Goal: Navigation & Orientation: Find specific page/section

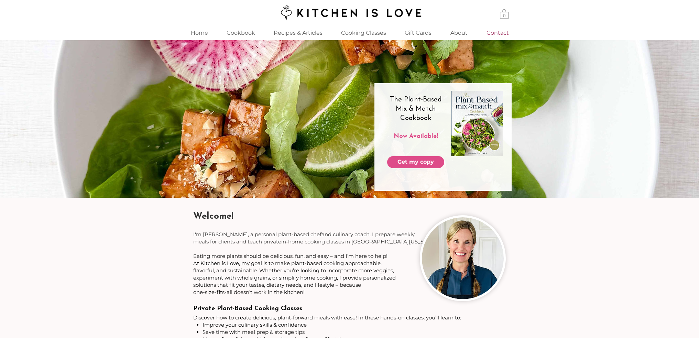
click at [489, 32] on p "Contact" at bounding box center [497, 32] width 29 height 15
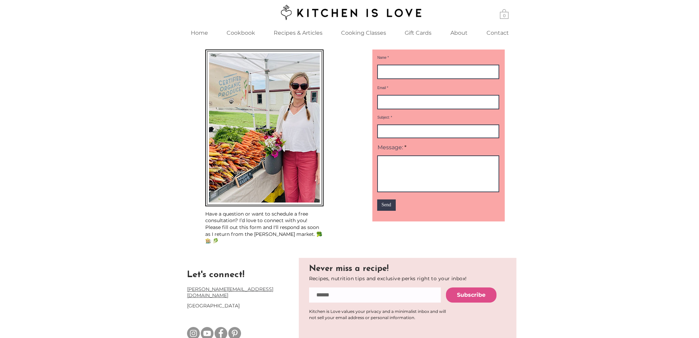
drag, startPoint x: 189, startPoint y: 293, endPoint x: 237, endPoint y: 294, distance: 47.8
click at [237, 303] on span "[GEOGRAPHIC_DATA]" at bounding box center [213, 306] width 53 height 6
click at [259, 303] on p "[GEOGRAPHIC_DATA]" at bounding box center [240, 306] width 107 height 7
click at [194, 32] on p "Home" at bounding box center [199, 32] width 24 height 15
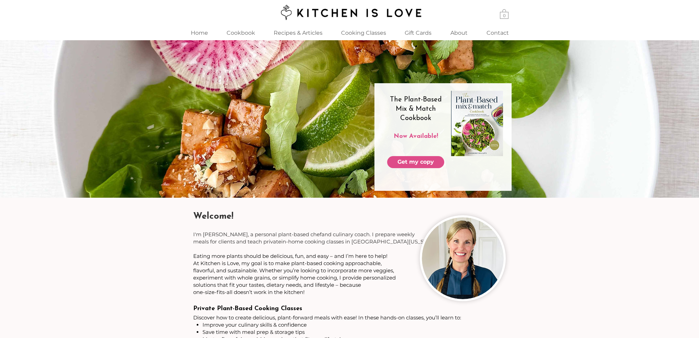
drag, startPoint x: 138, startPoint y: 196, endPoint x: 124, endPoint y: -32, distance: 228.3
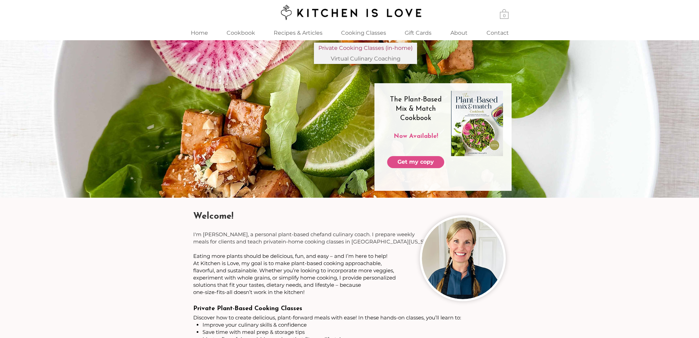
click at [358, 45] on p "Private Cooking Classes (in-home)" at bounding box center [366, 48] width 100 height 11
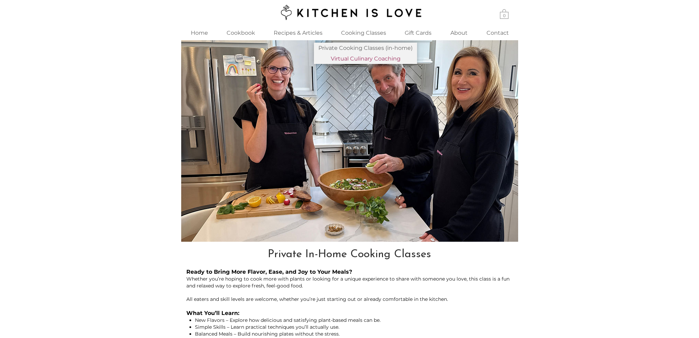
click at [352, 59] on p "Virtual Culinary Coaching" at bounding box center [365, 58] width 75 height 11
